Goal: Task Accomplishment & Management: Manage account settings

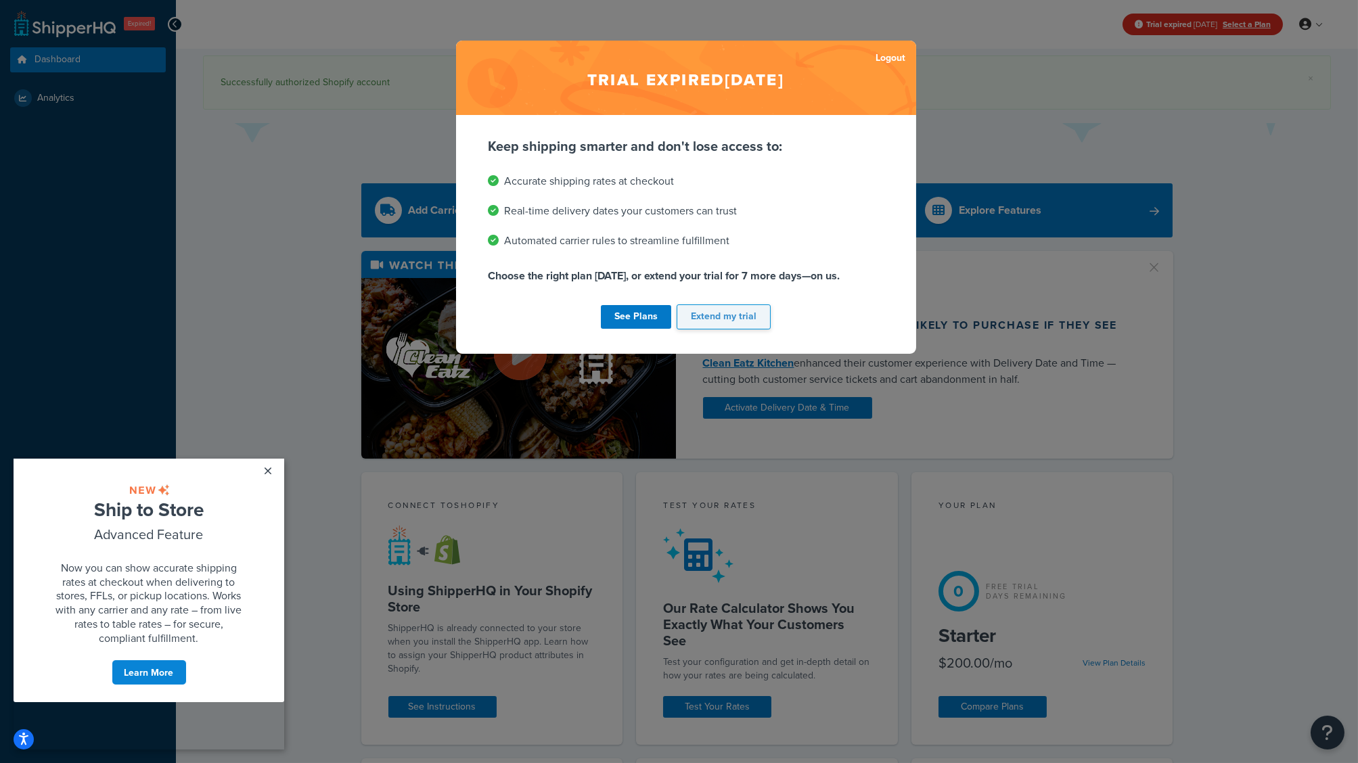
click at [730, 315] on button "Extend my trial" at bounding box center [724, 317] width 94 height 25
click at [736, 321] on button "Extend my trial" at bounding box center [724, 317] width 94 height 25
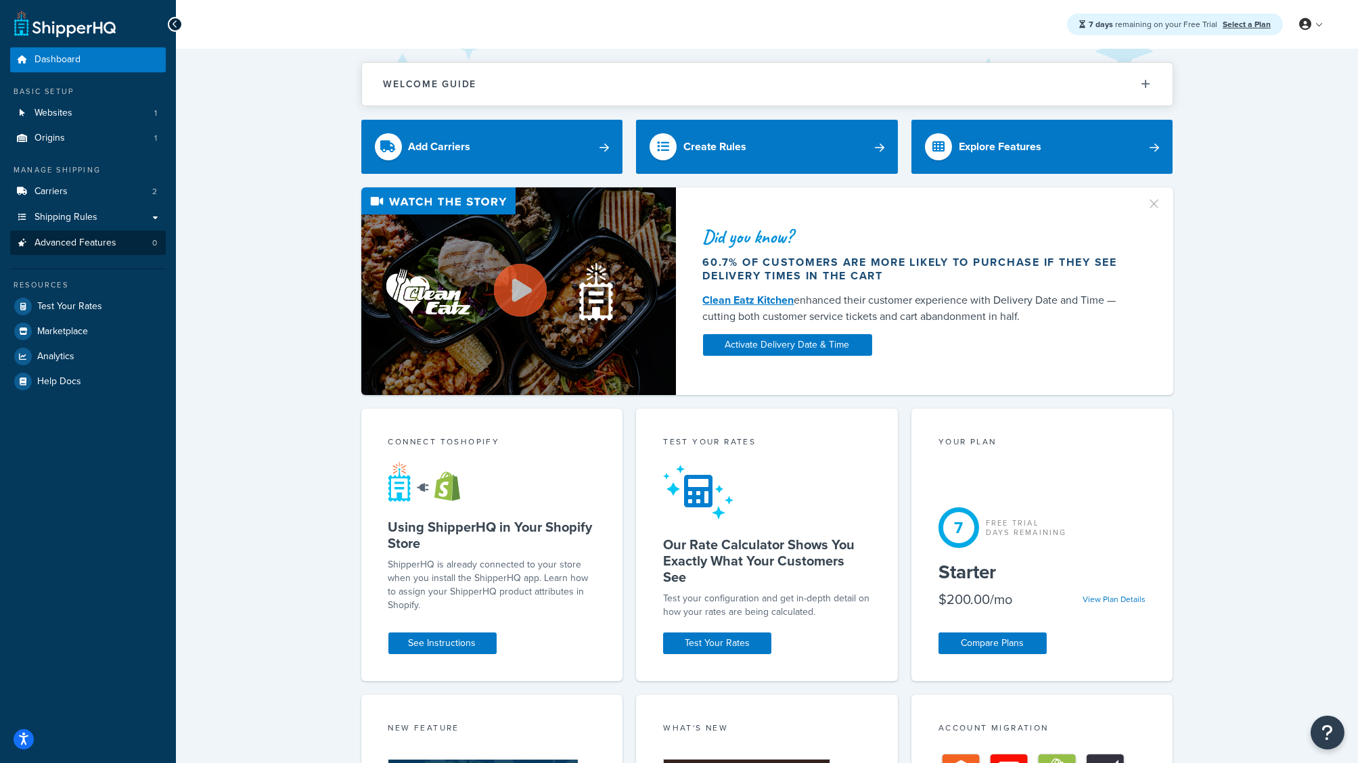
click at [105, 240] on span "Advanced Features" at bounding box center [76, 244] width 82 height 12
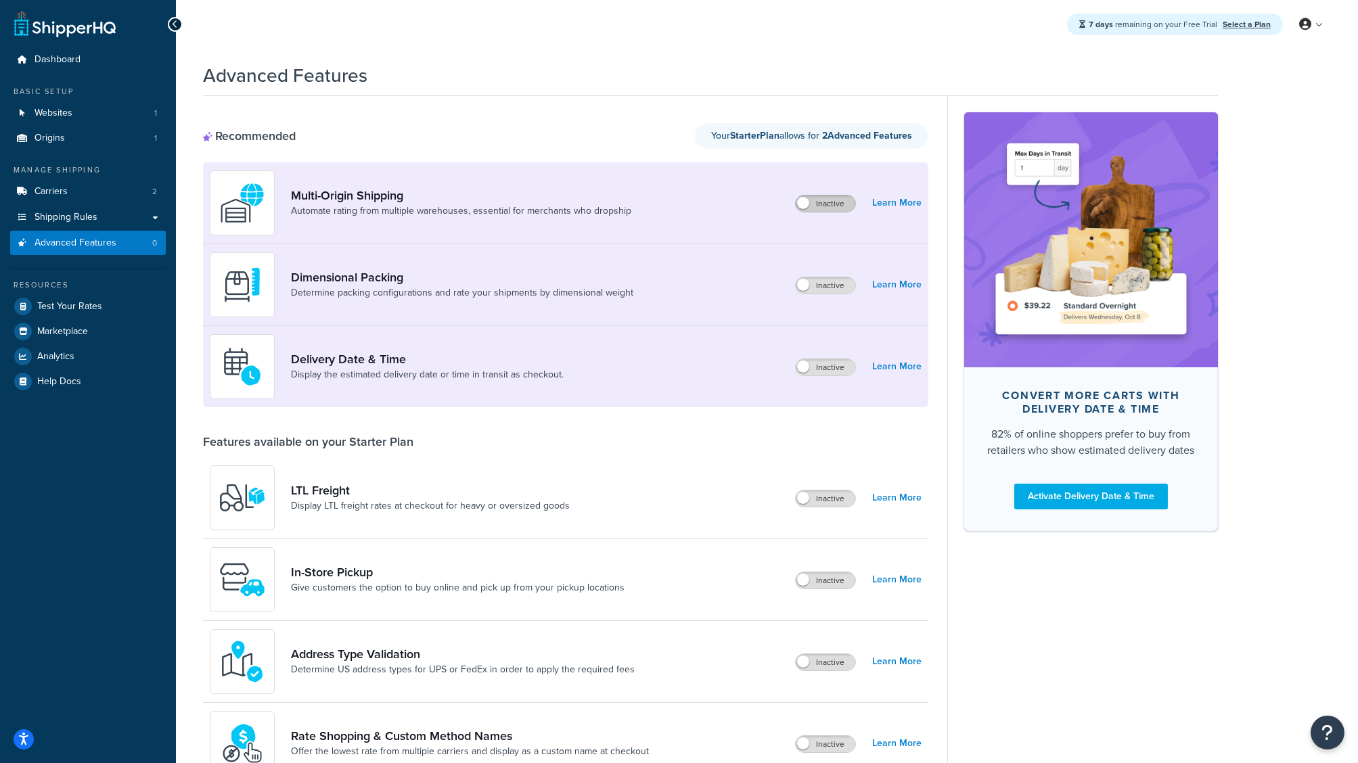
click at [815, 202] on label "Inactive" at bounding box center [826, 204] width 60 height 16
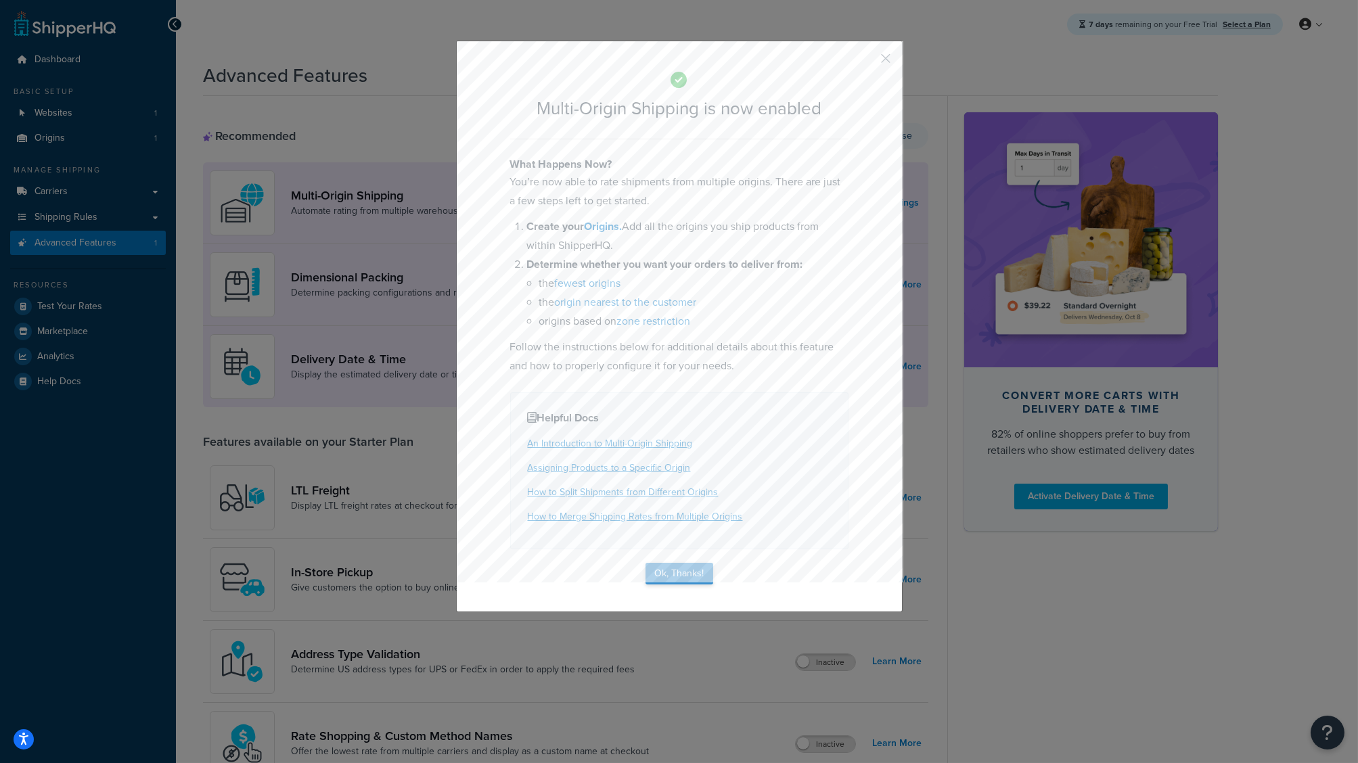
click at [687, 563] on button "Ok, Thanks!" at bounding box center [680, 574] width 68 height 22
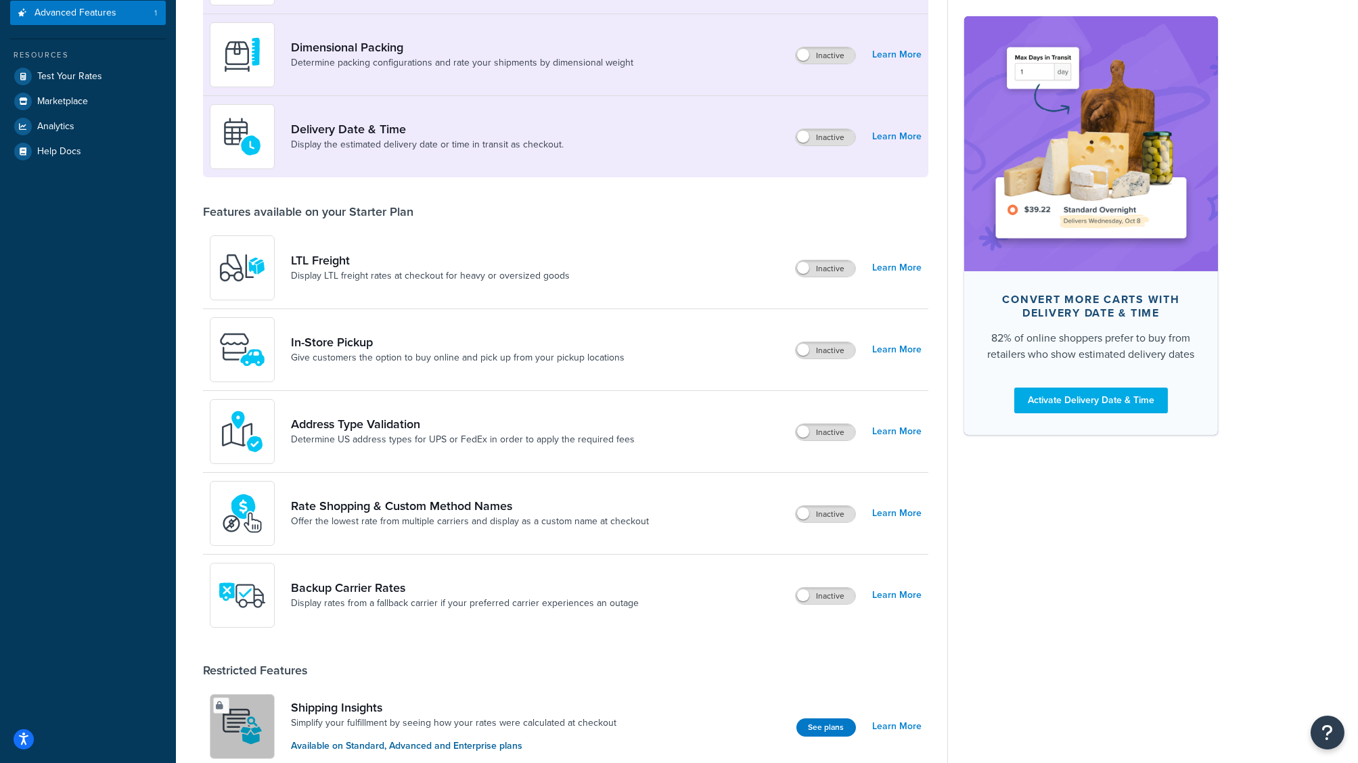
scroll to position [64, 0]
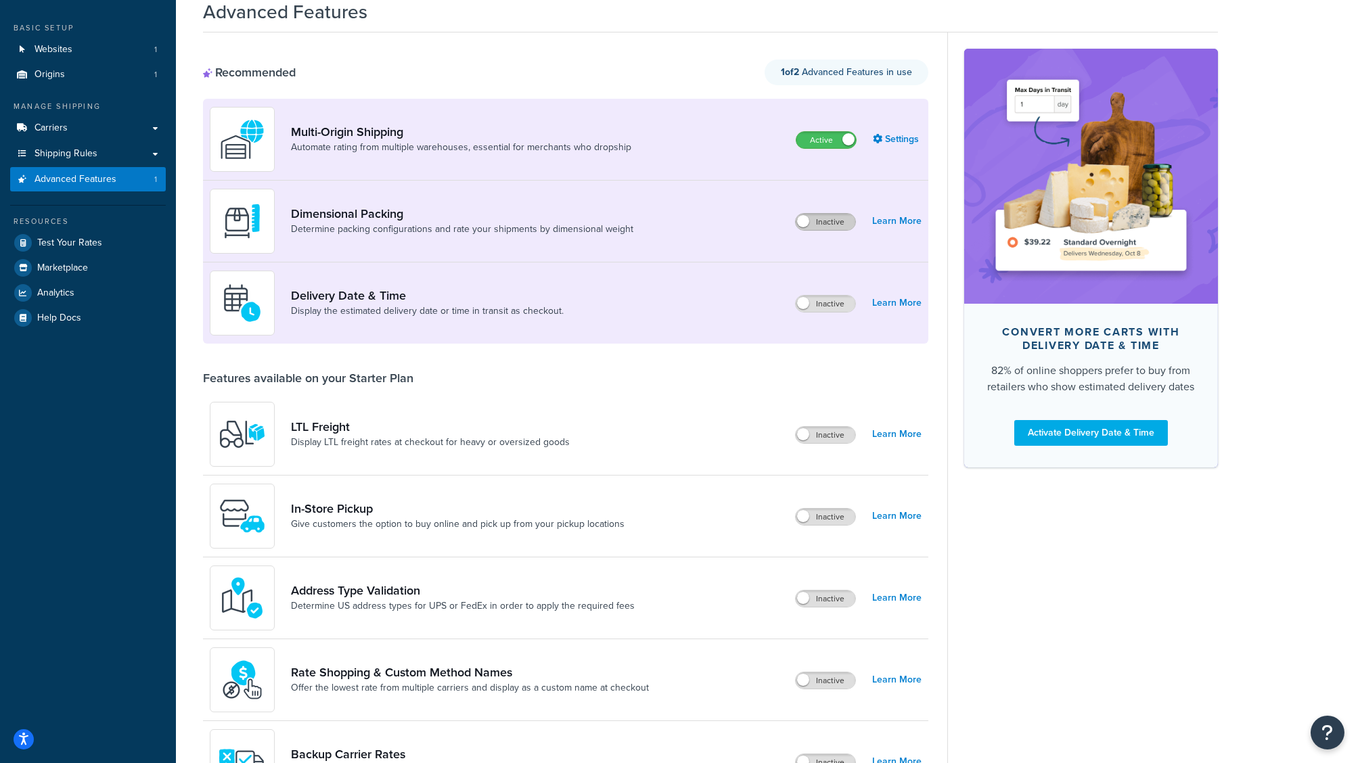
click at [820, 225] on label "Inactive" at bounding box center [826, 222] width 60 height 16
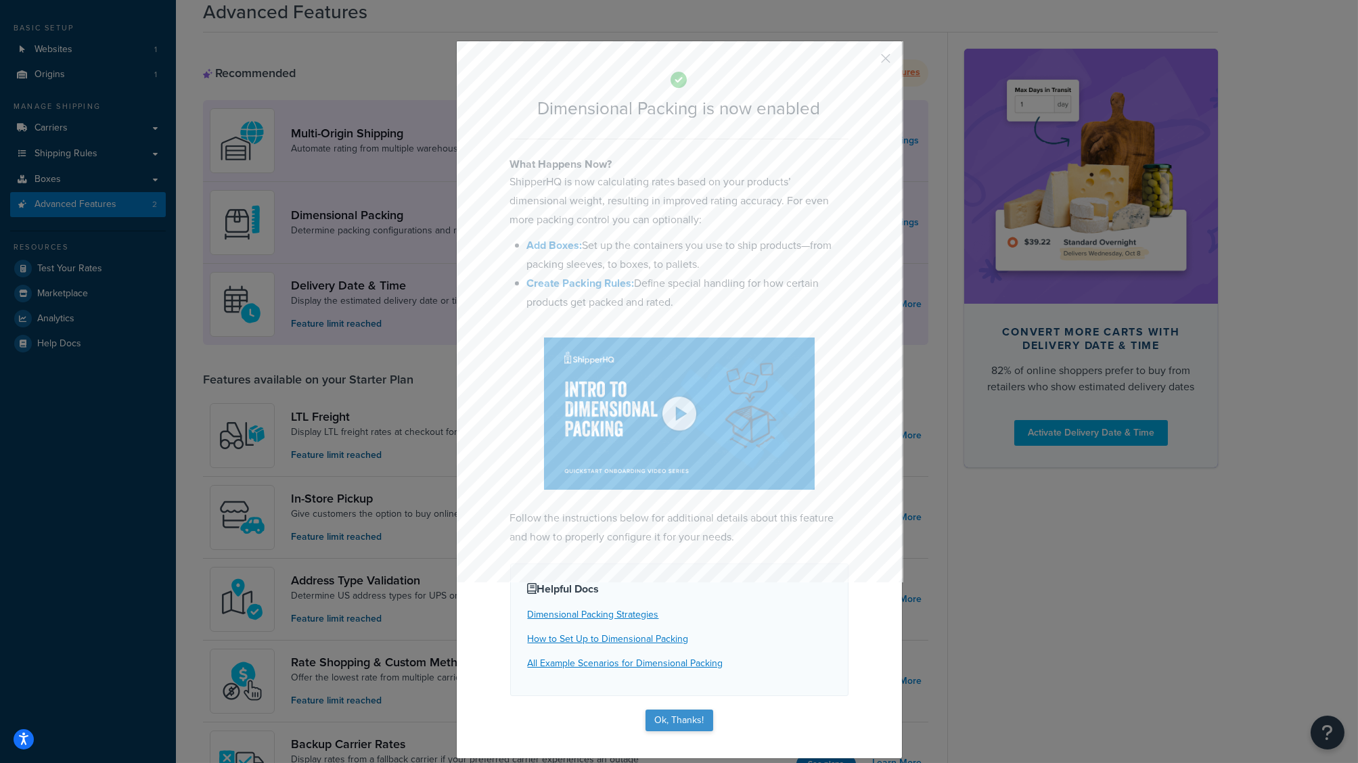
scroll to position [104, 0]
click at [673, 730] on button "Ok, Thanks!" at bounding box center [680, 721] width 68 height 22
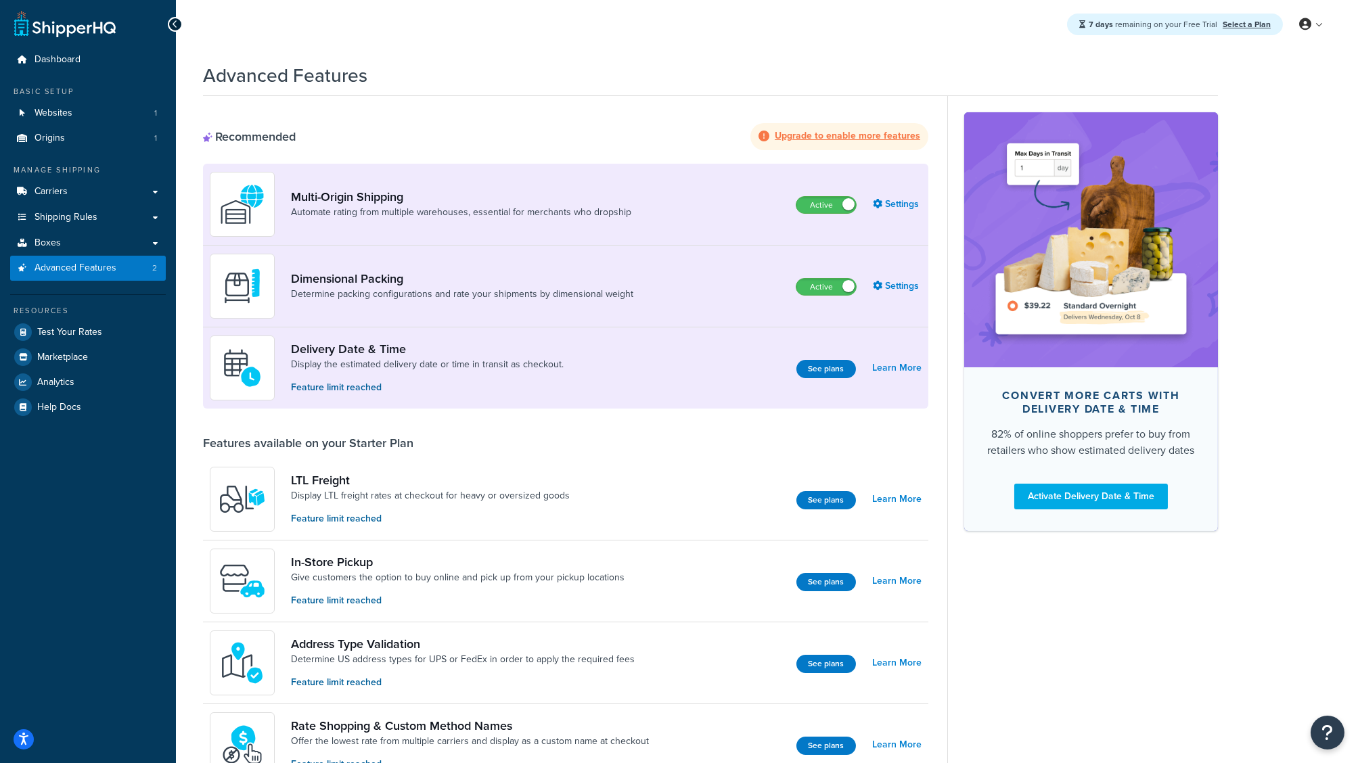
scroll to position [0, 0]
click at [116, 246] on link "Boxes" at bounding box center [88, 243] width 156 height 25
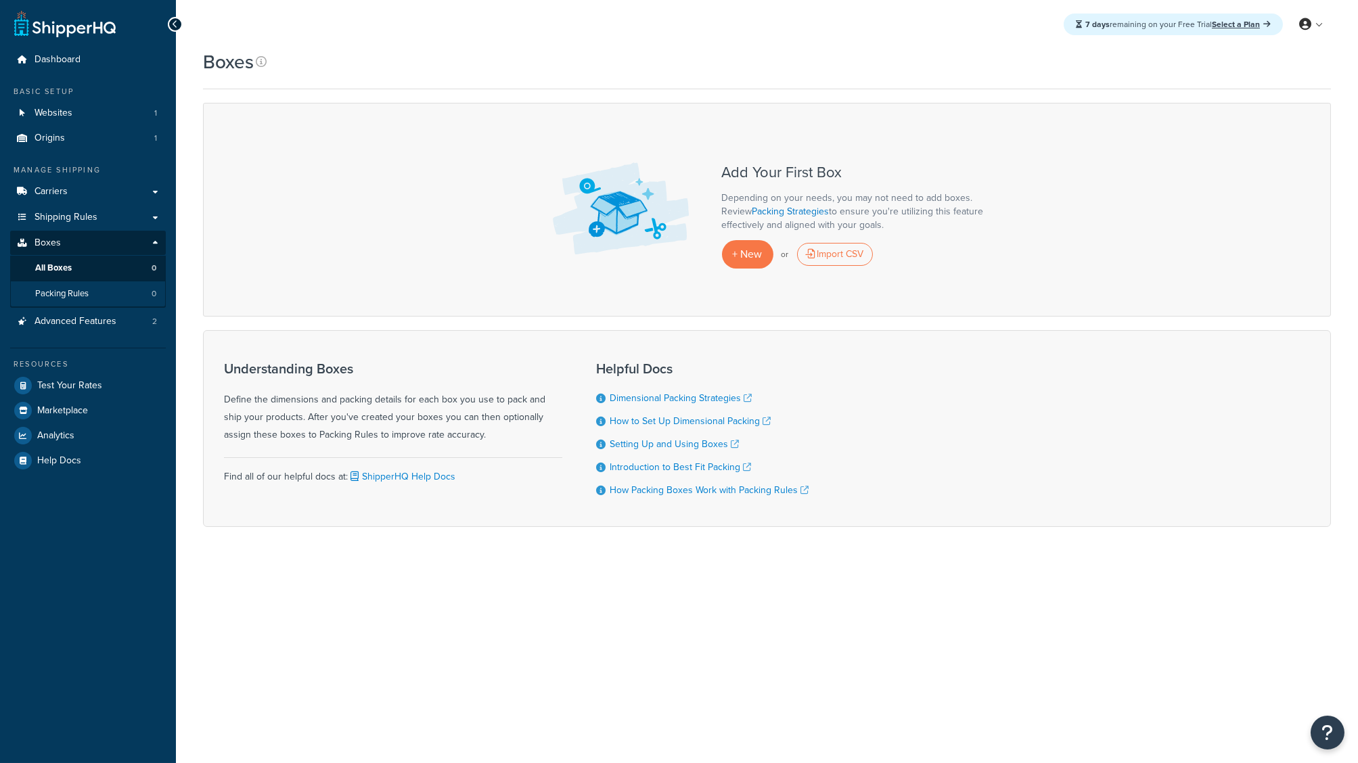
click at [79, 290] on span "Packing Rules" at bounding box center [61, 294] width 53 height 12
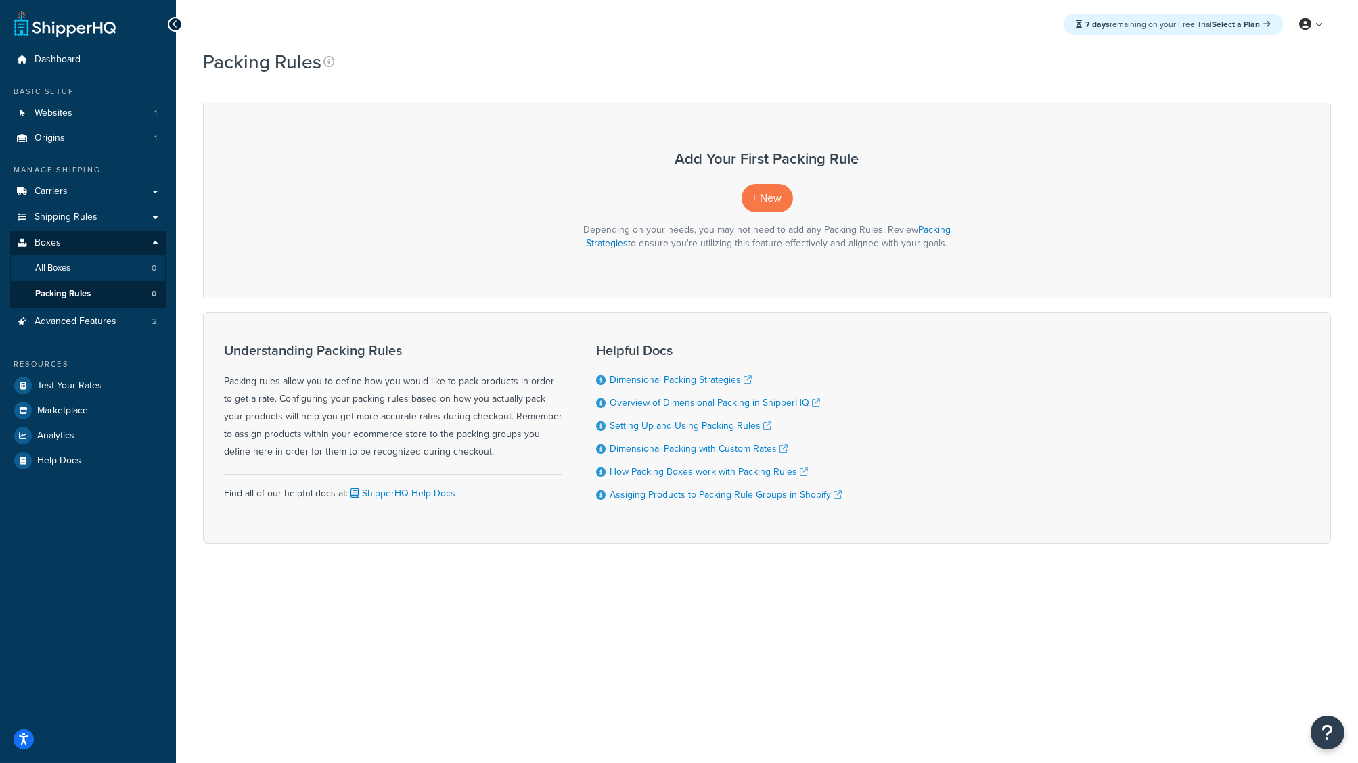
click at [99, 273] on link "All Boxes 0" at bounding box center [88, 268] width 156 height 25
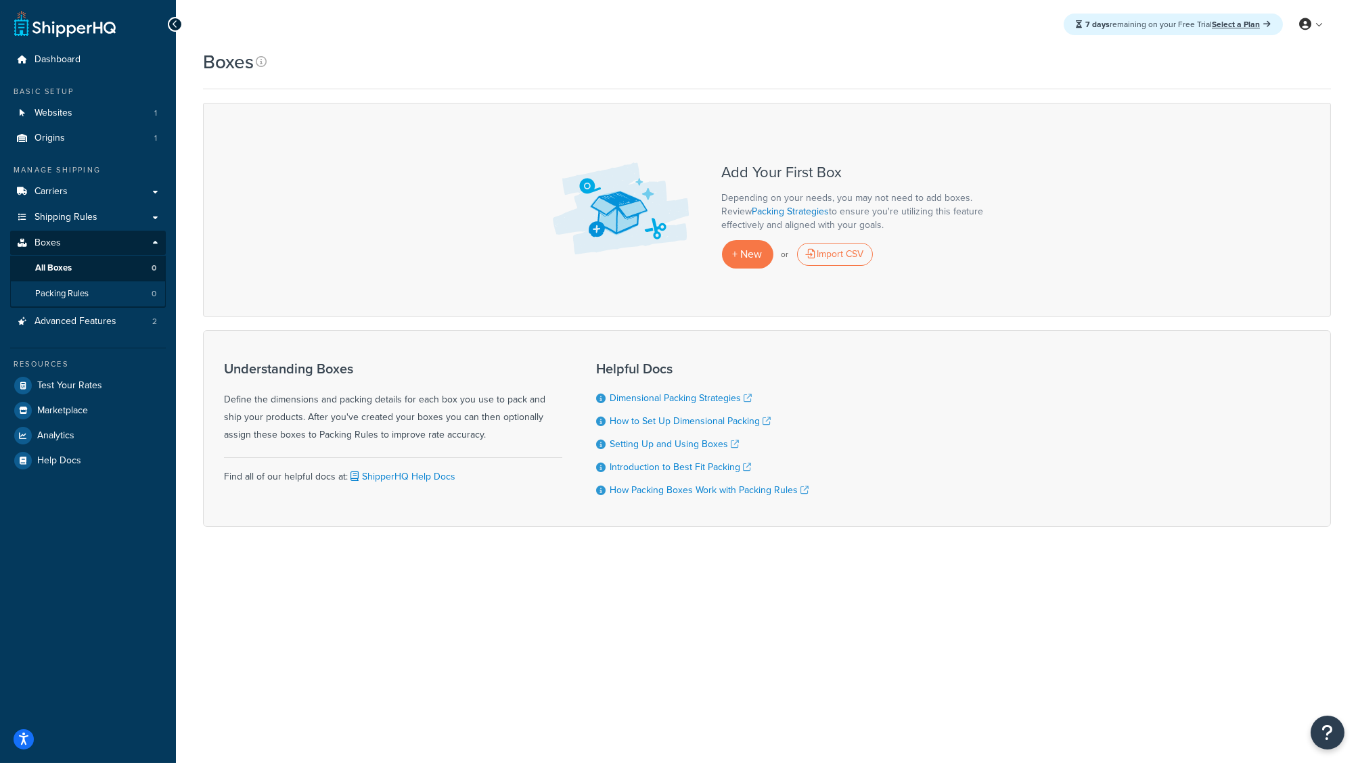
click at [56, 298] on link "Packing Rules 0" at bounding box center [88, 294] width 156 height 25
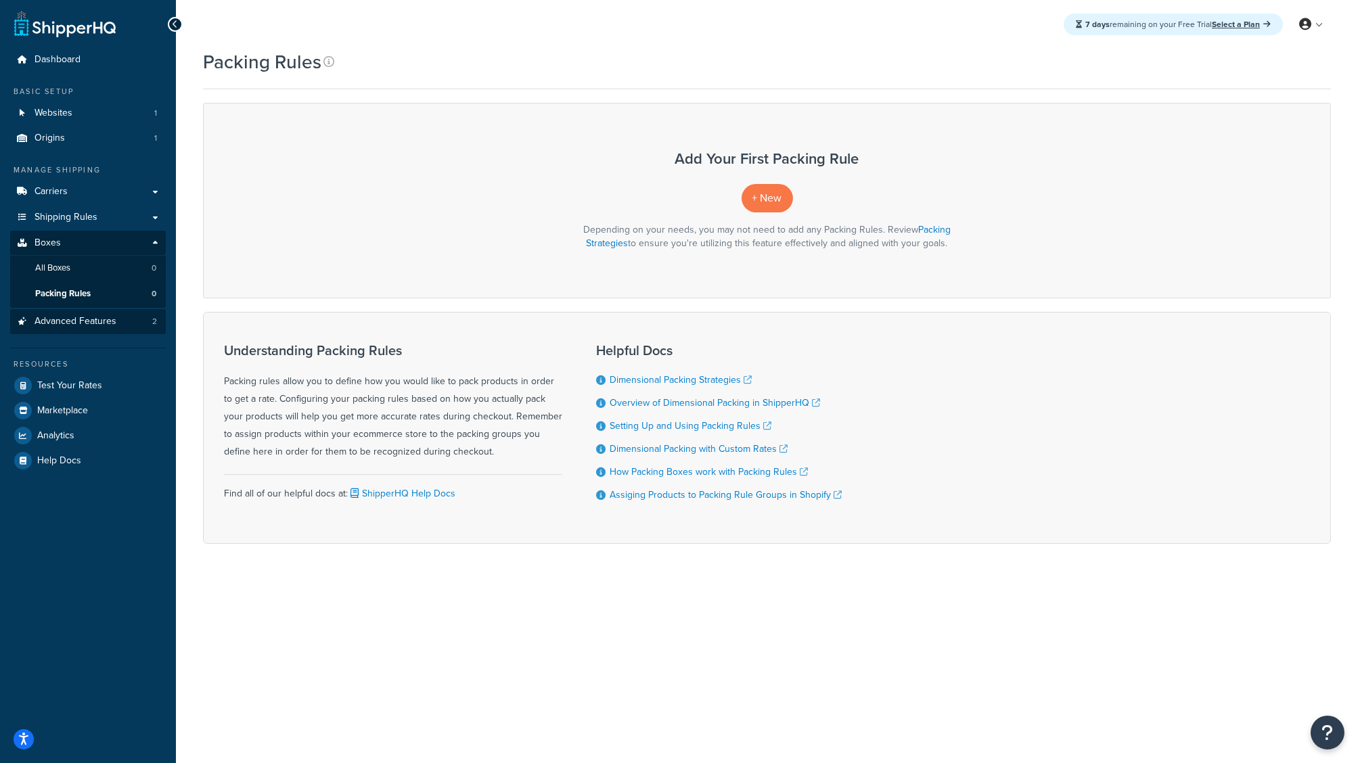
click at [79, 323] on span "Advanced Features" at bounding box center [76, 322] width 82 height 12
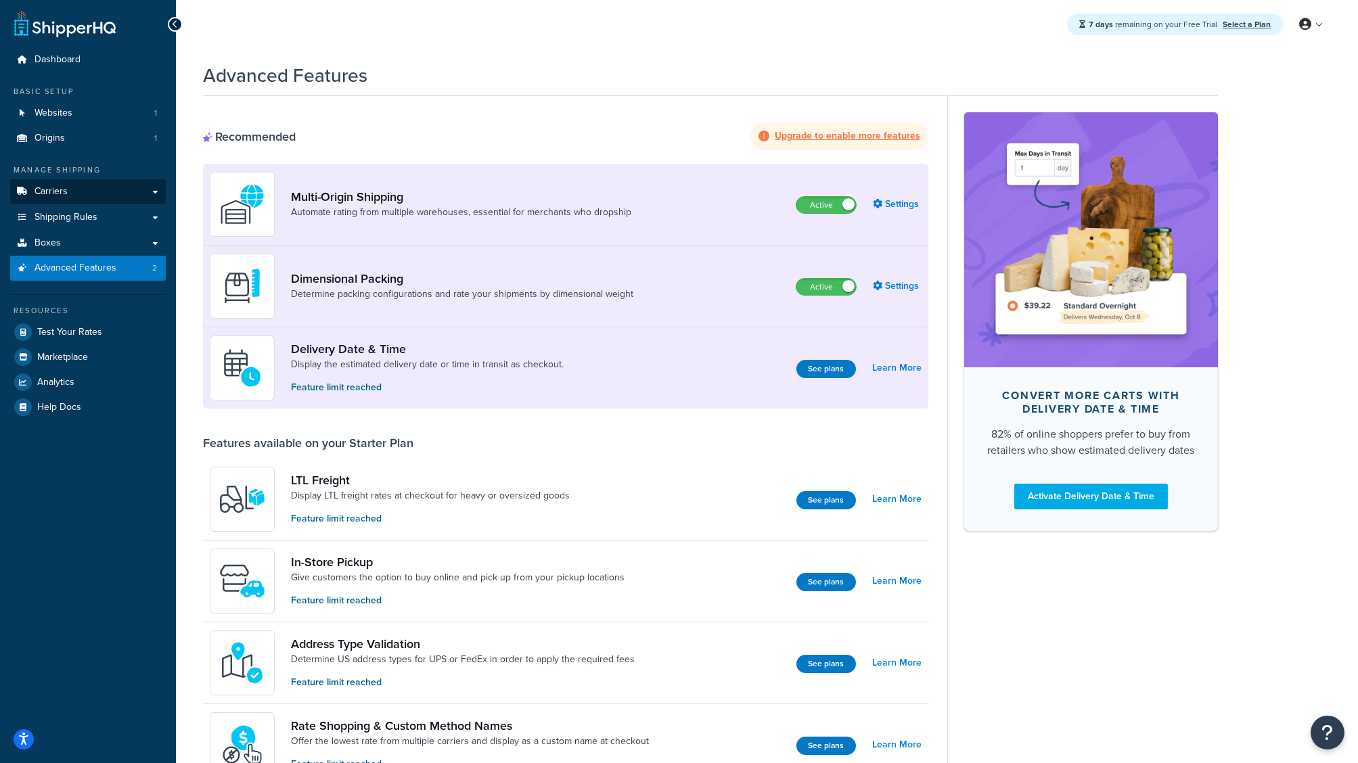
click at [140, 192] on link "Carriers" at bounding box center [88, 191] width 156 height 25
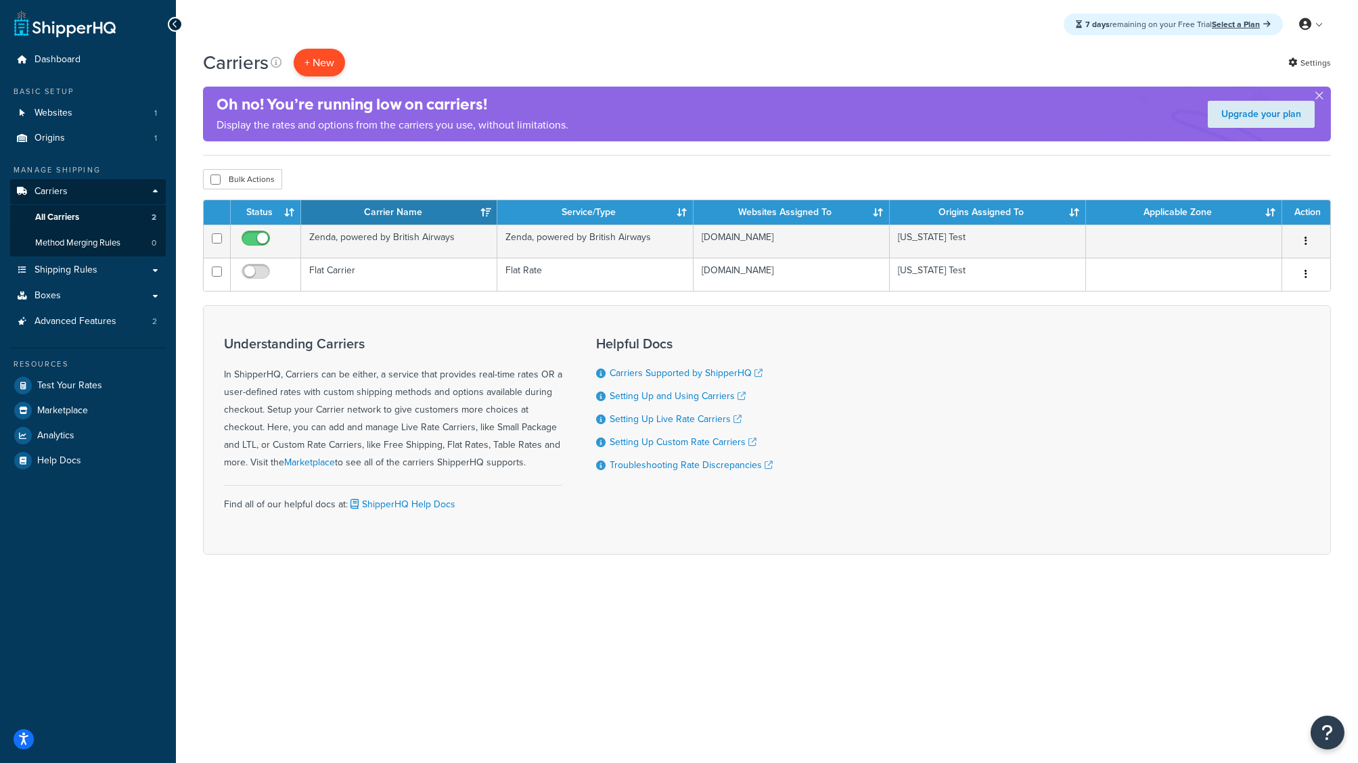
click at [326, 65] on button "+ New" at bounding box center [319, 63] width 51 height 28
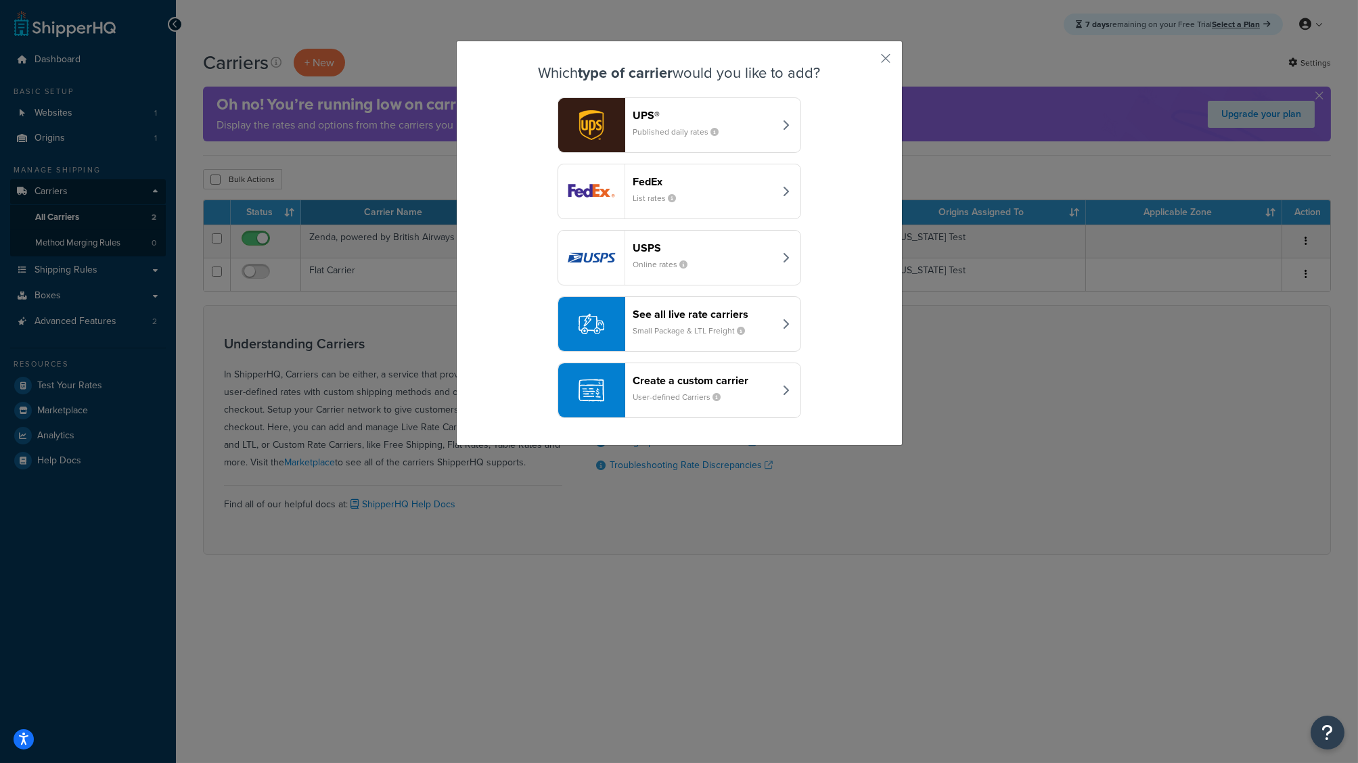
click at [712, 328] on small "Small Package & LTL Freight" at bounding box center [694, 331] width 123 height 12
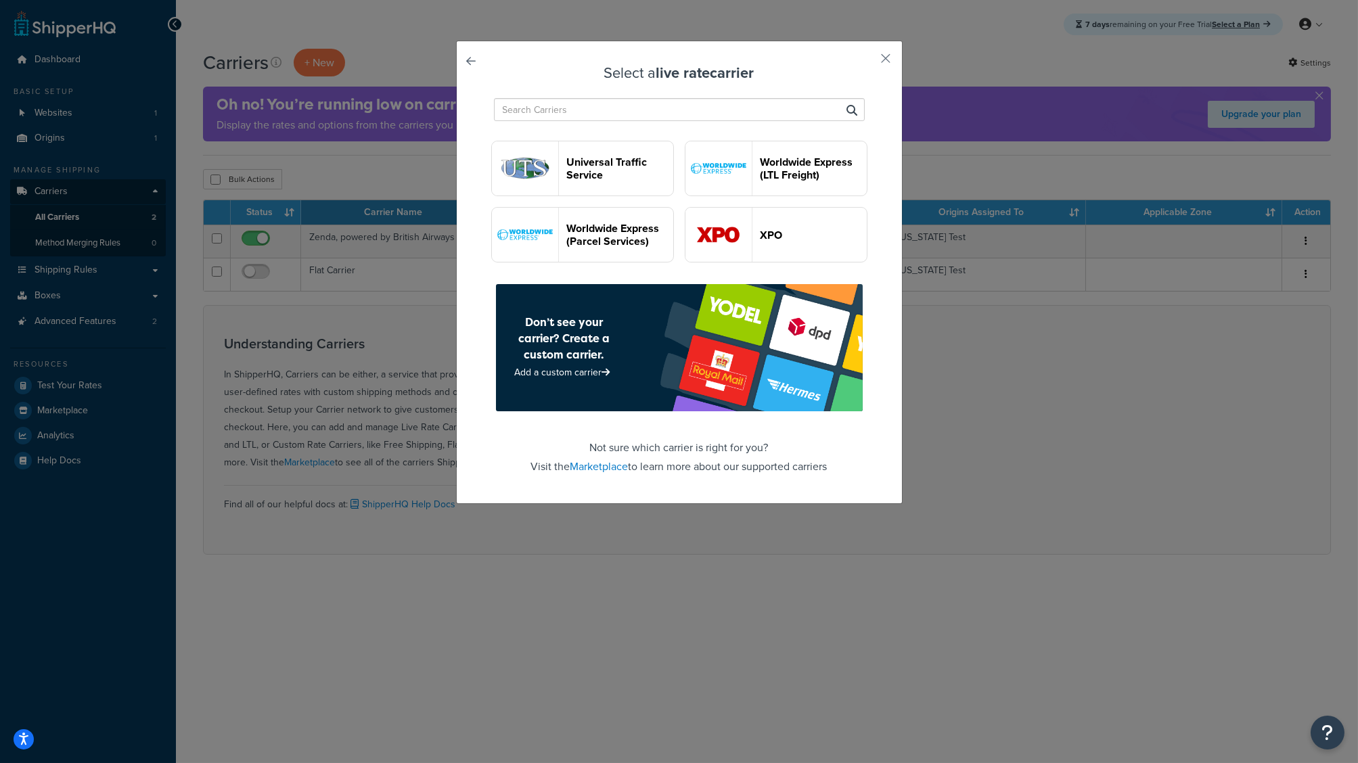
scroll to position [1860, 0]
click at [491, 65] on link at bounding box center [491, 65] width 0 height 0
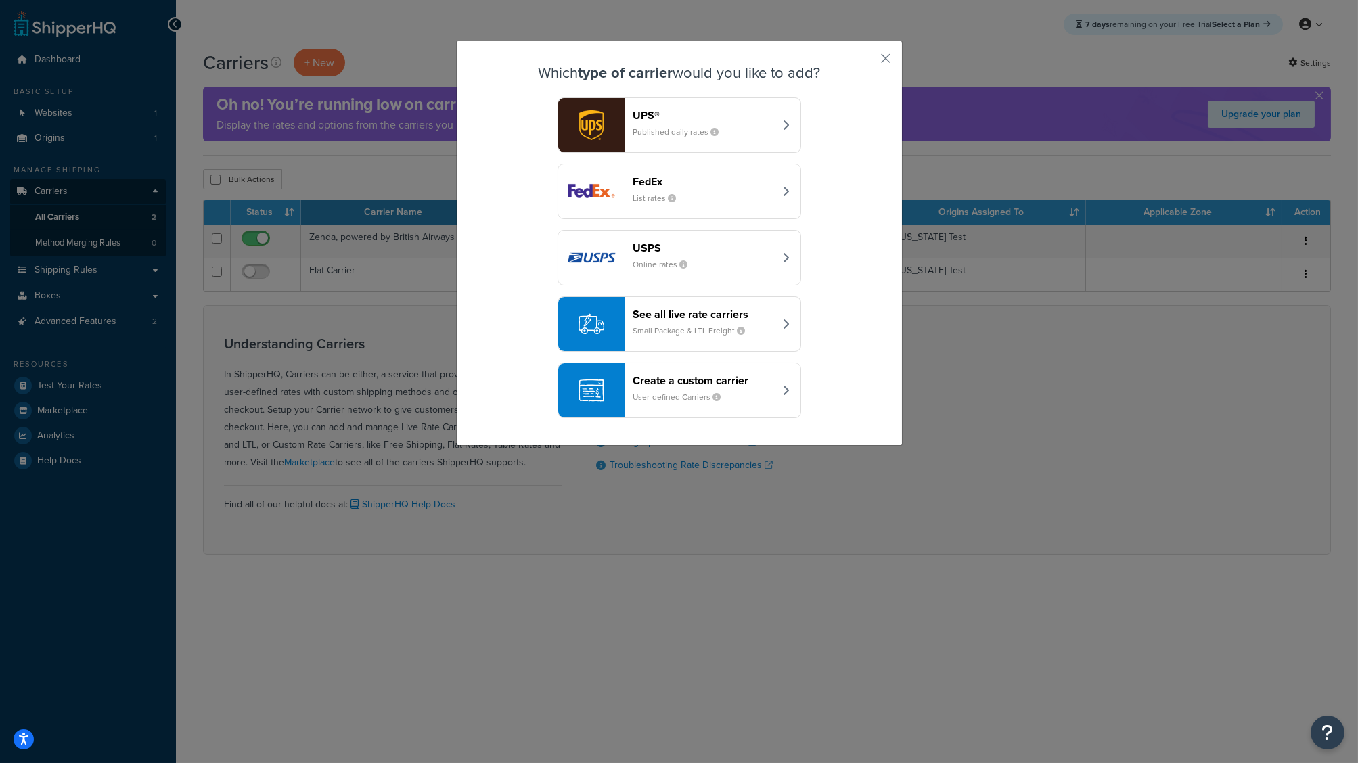
click at [680, 382] on header "Create a custom carrier" at bounding box center [703, 380] width 141 height 13
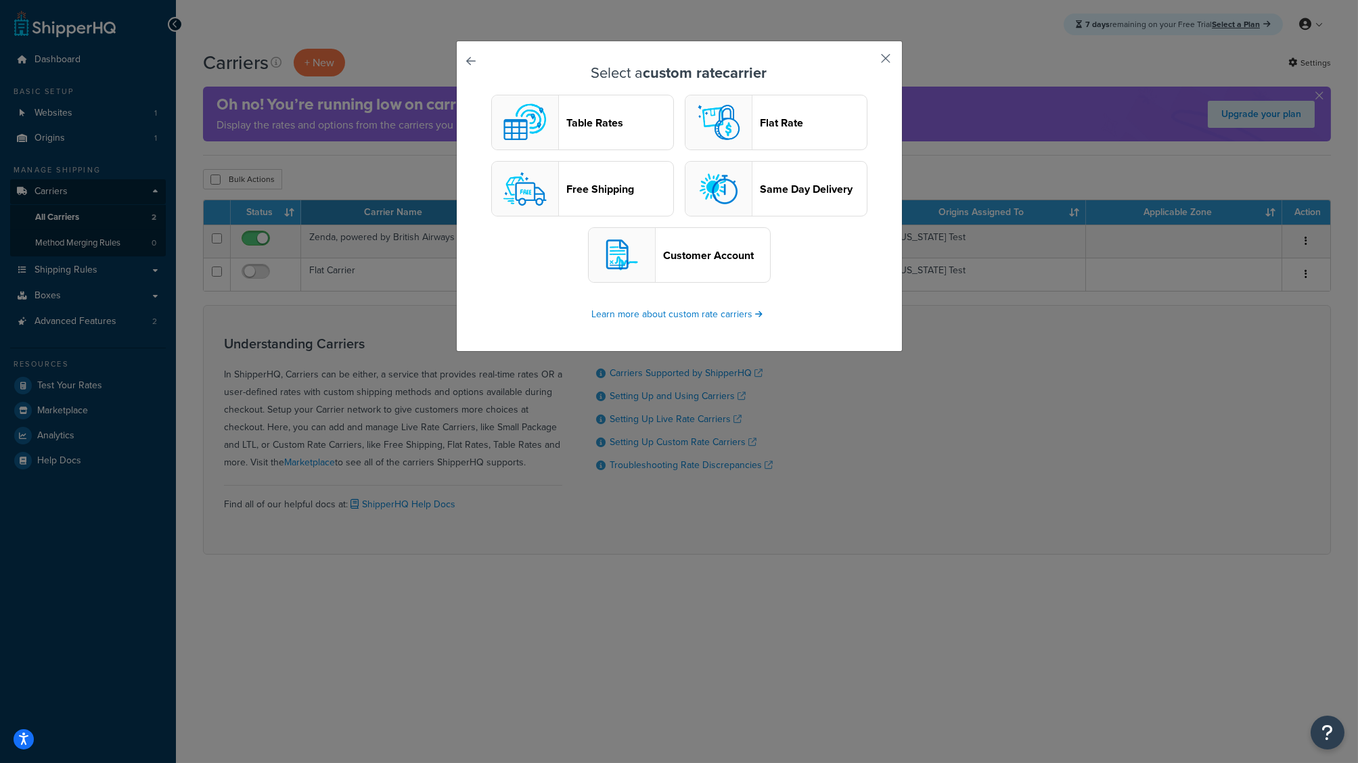
click at [868, 62] on button "button" at bounding box center [866, 63] width 3 height 3
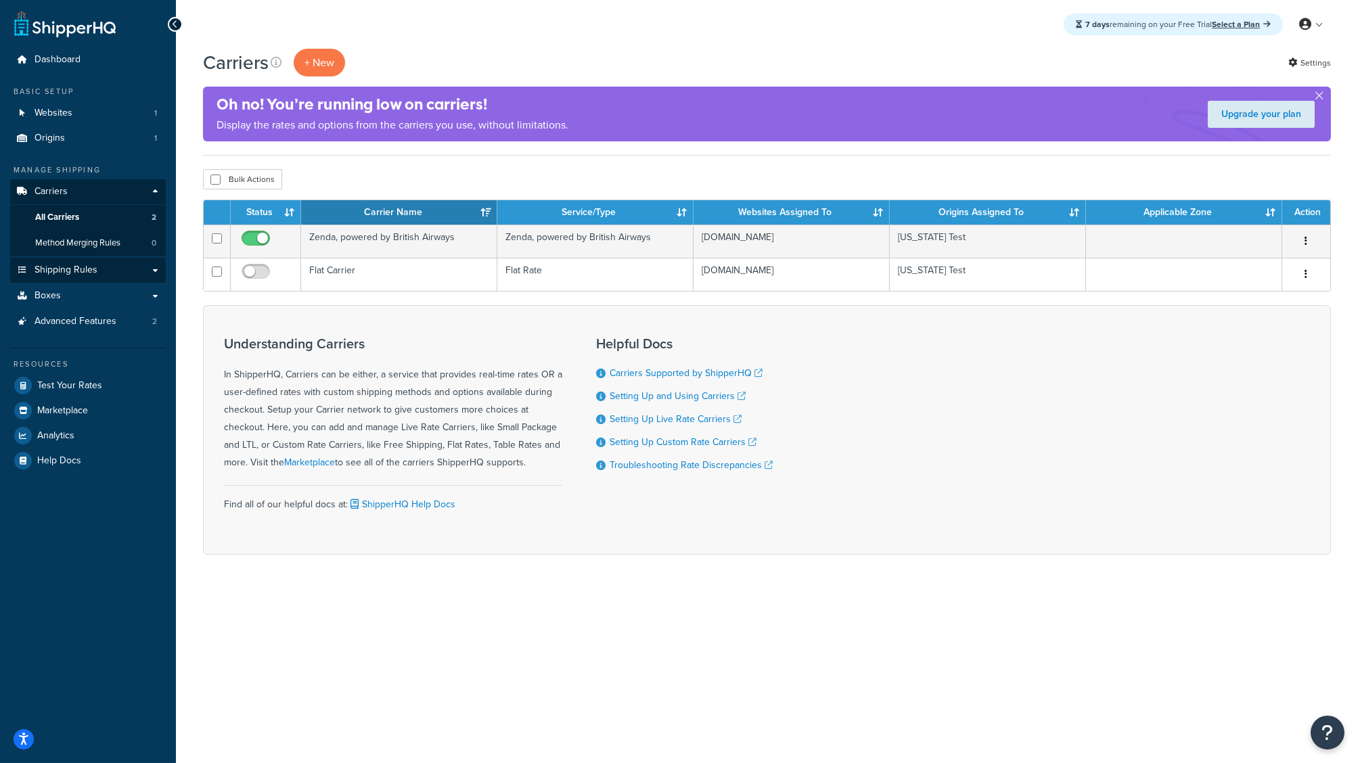
click at [83, 270] on span "Shipping Rules" at bounding box center [66, 271] width 63 height 12
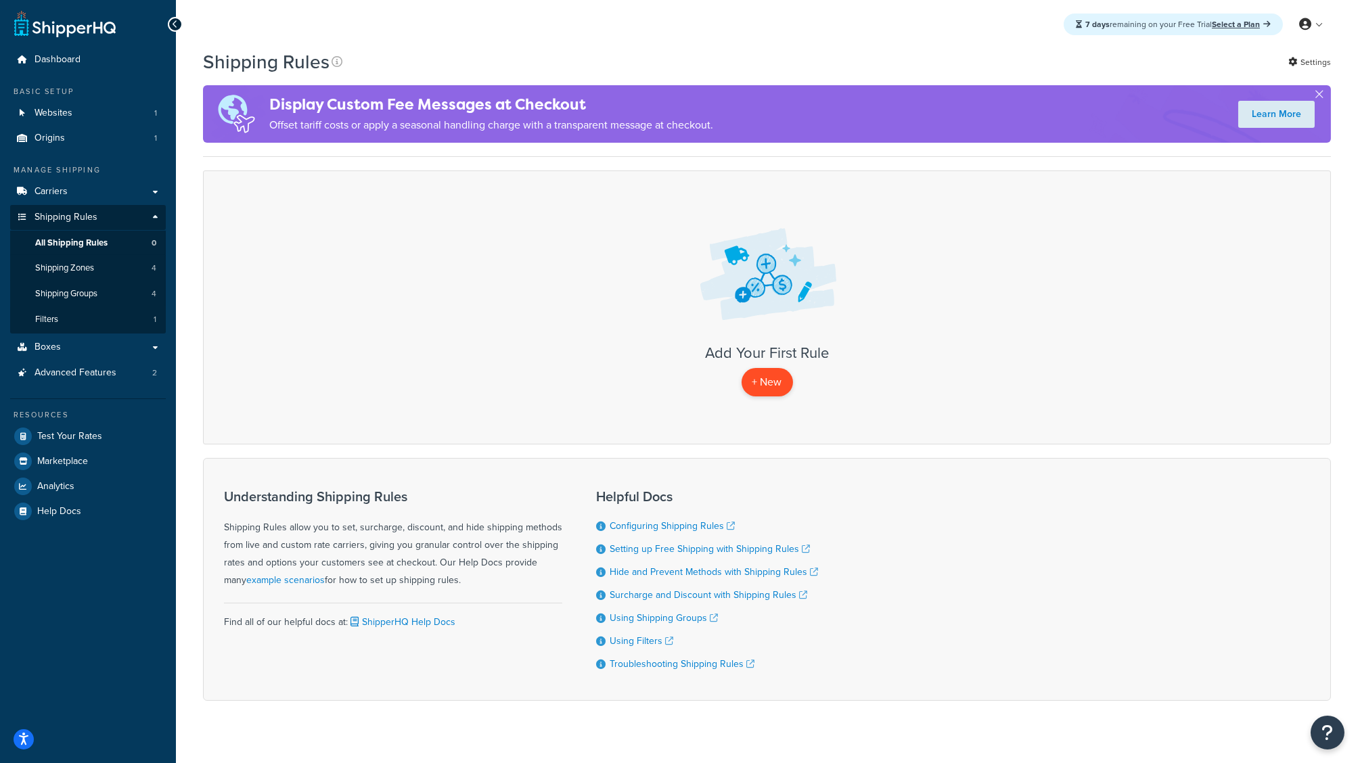
click at [761, 380] on p "+ New" at bounding box center [767, 382] width 51 height 28
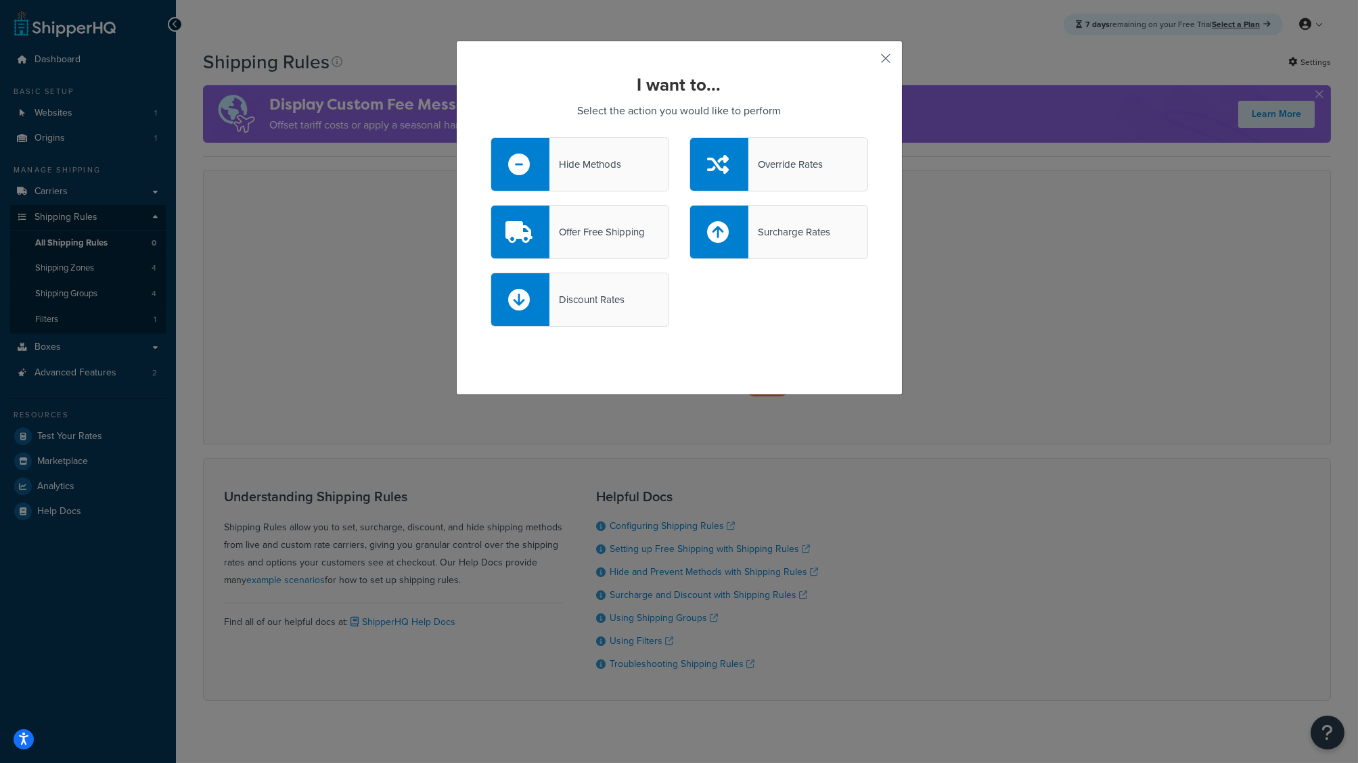
click at [868, 62] on button "button" at bounding box center [866, 63] width 3 height 3
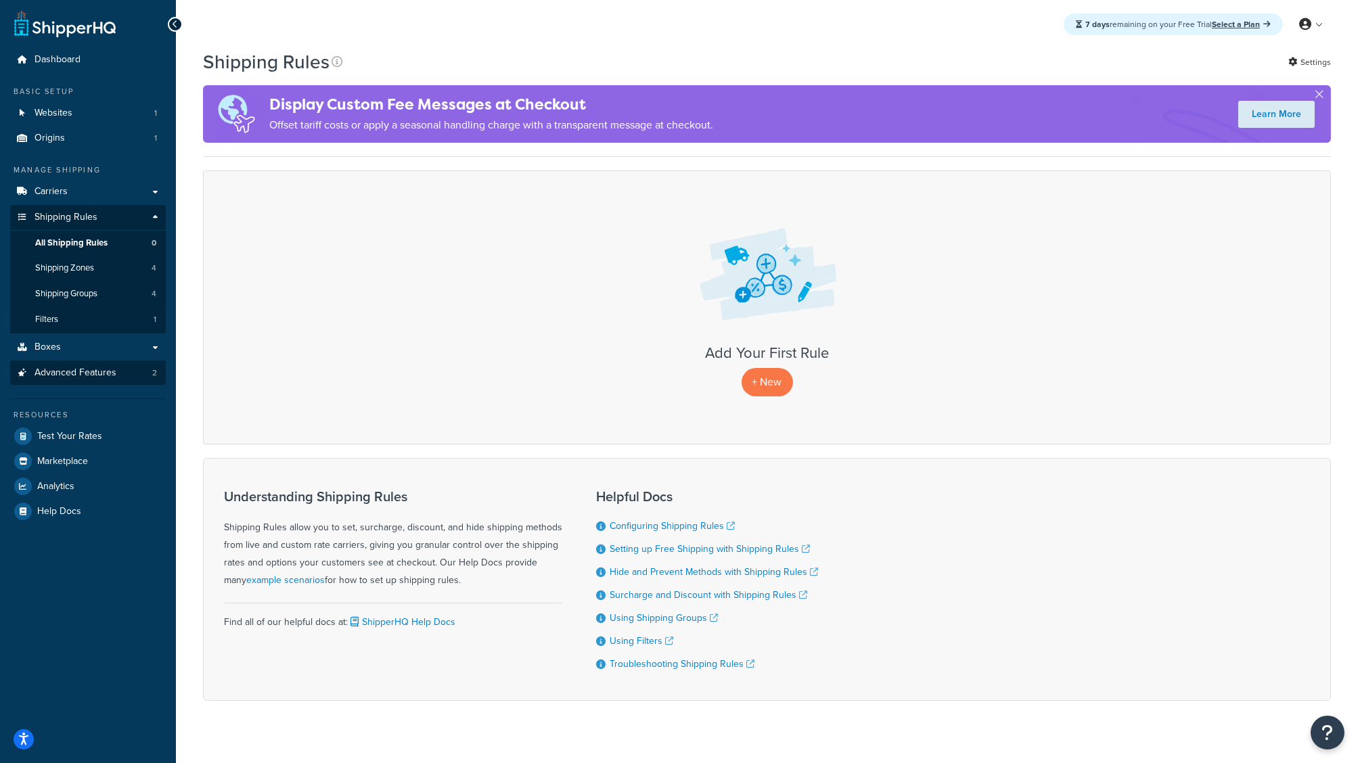
click at [71, 369] on span "Advanced Features" at bounding box center [76, 373] width 82 height 12
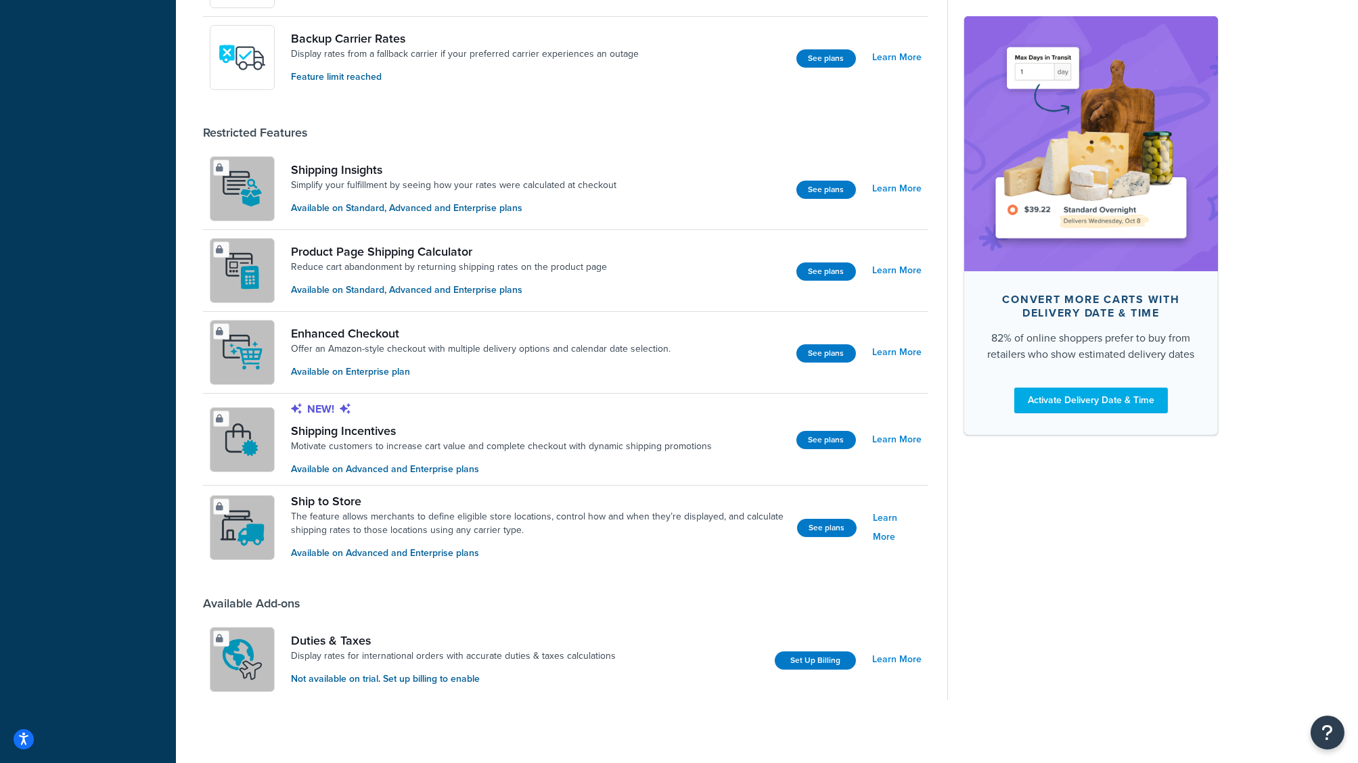
scroll to position [769, 0]
click at [345, 330] on link "Enhanced Checkout" at bounding box center [481, 334] width 380 height 15
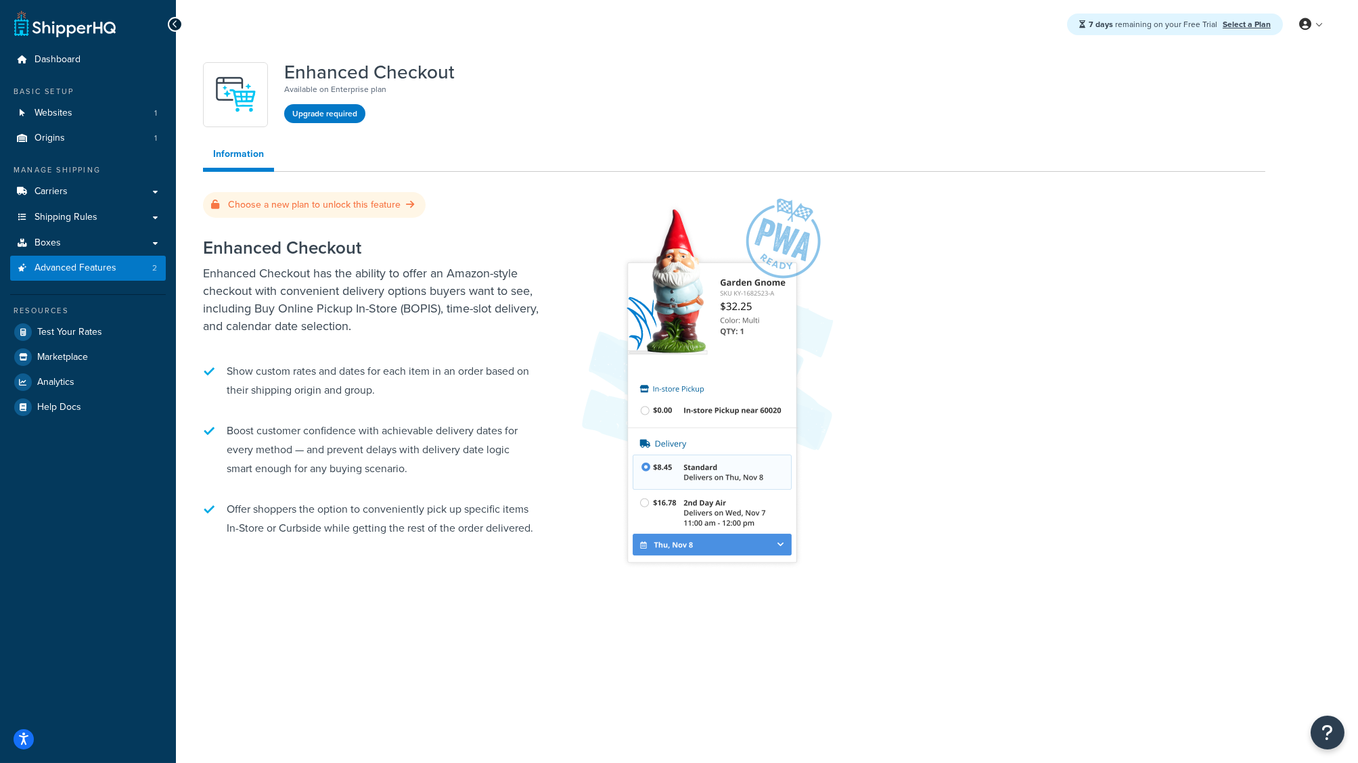
click at [86, 268] on span "Advanced Features" at bounding box center [76, 269] width 82 height 12
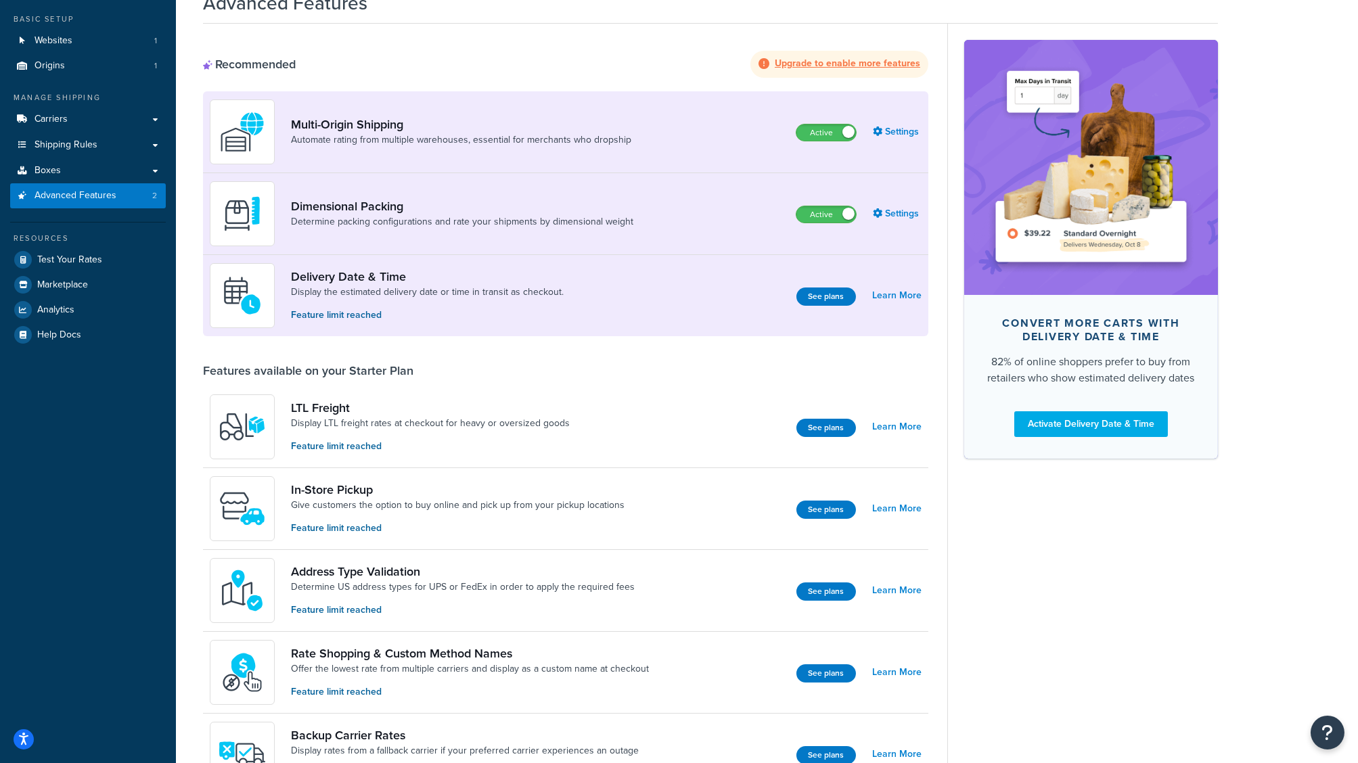
scroll to position [83, 0]
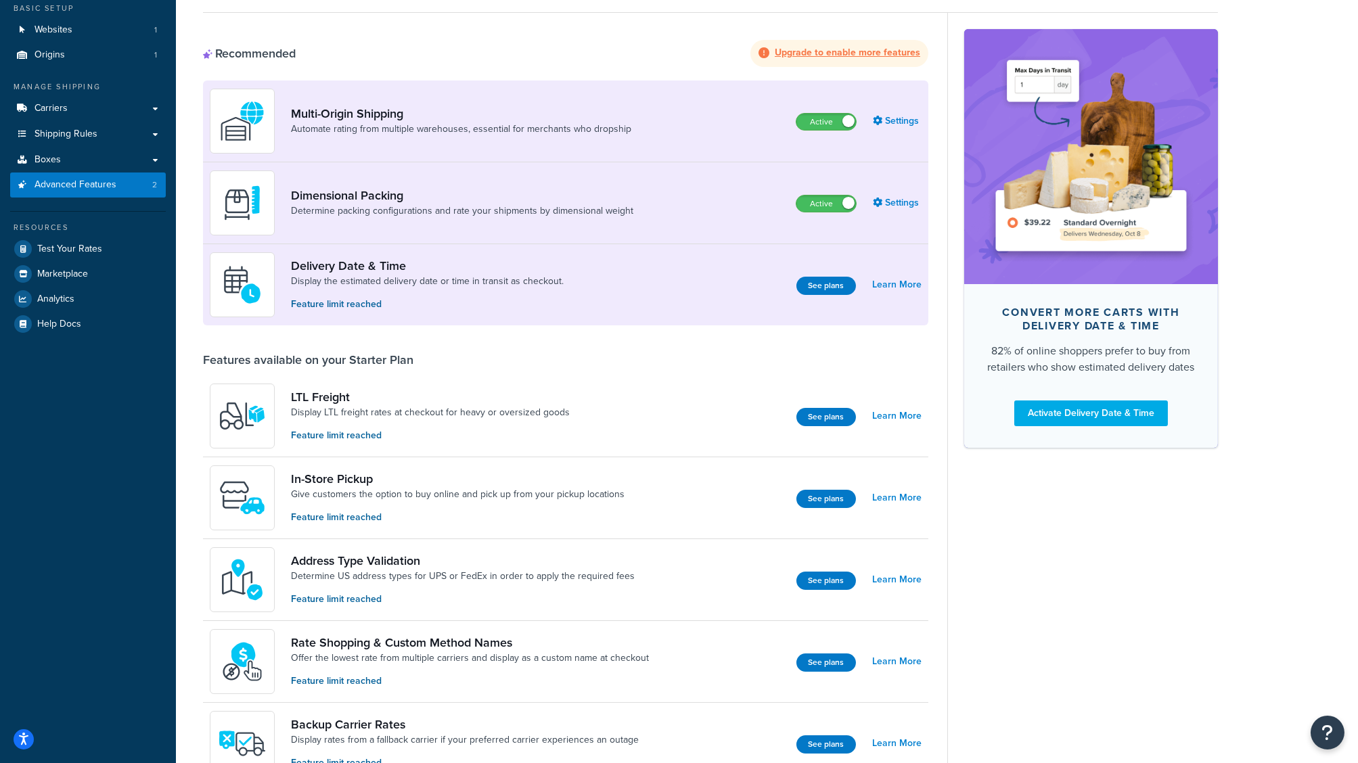
click at [340, 261] on link "Delivery Date & Time" at bounding box center [427, 266] width 273 height 15
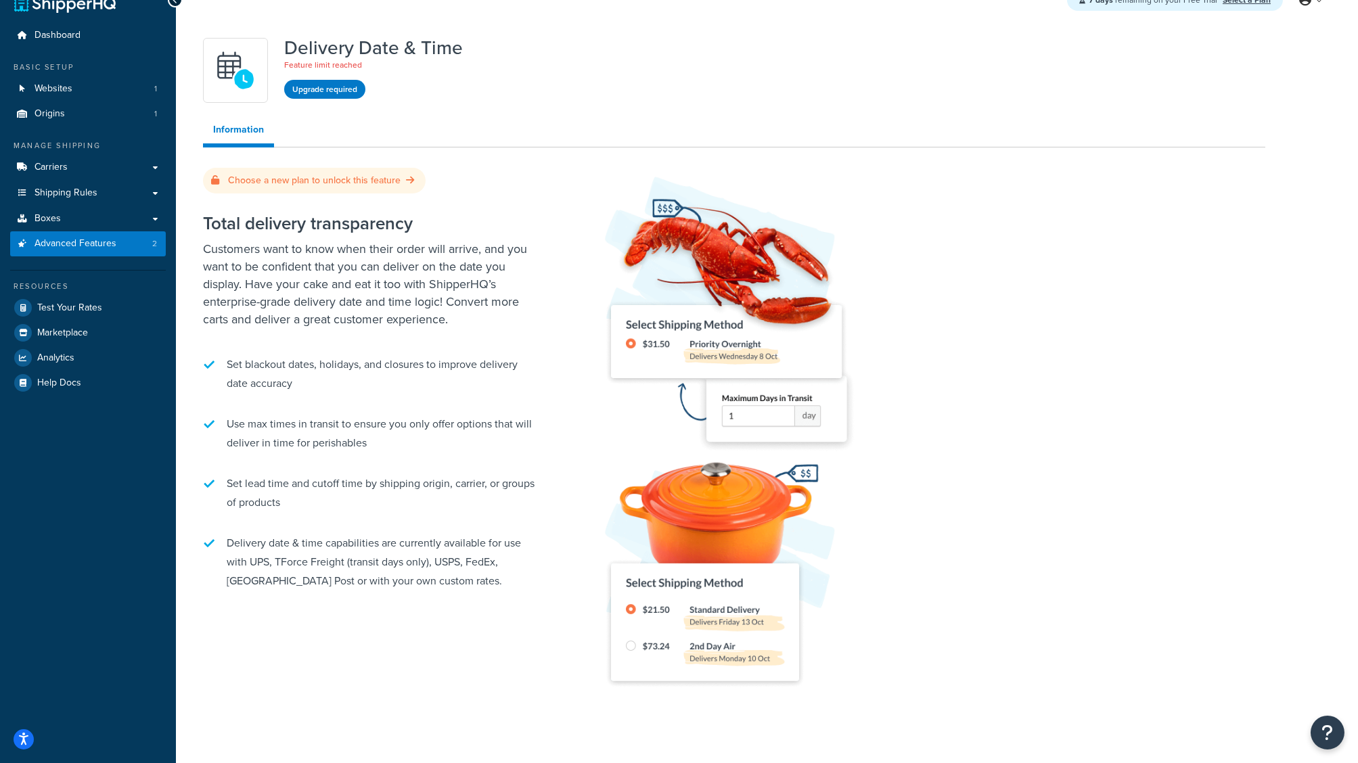
scroll to position [28, 0]
